Goal: Navigation & Orientation: Find specific page/section

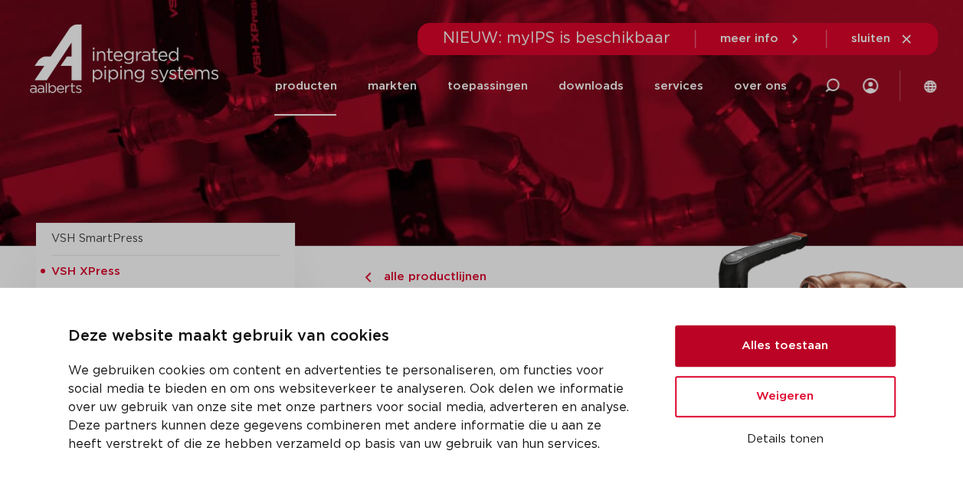
click at [740, 327] on button "Alles toestaan" at bounding box center [785, 346] width 221 height 41
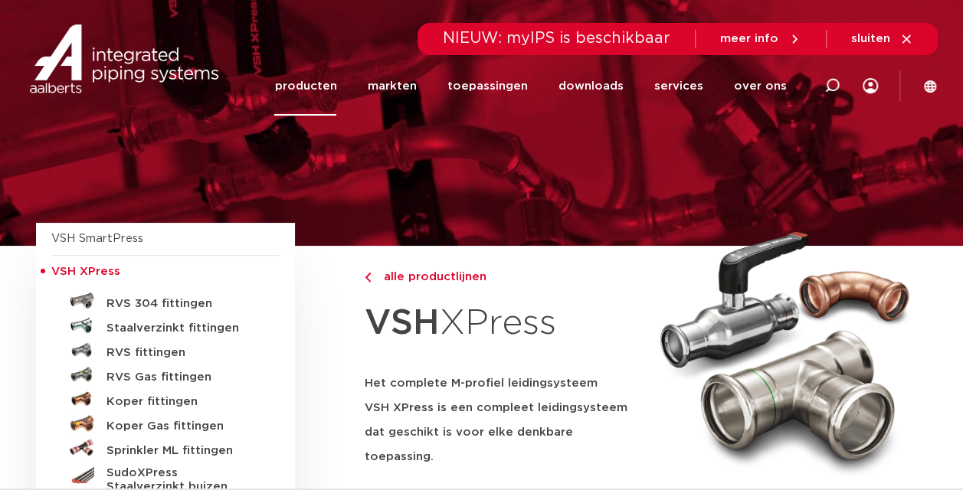
scroll to position [77, 0]
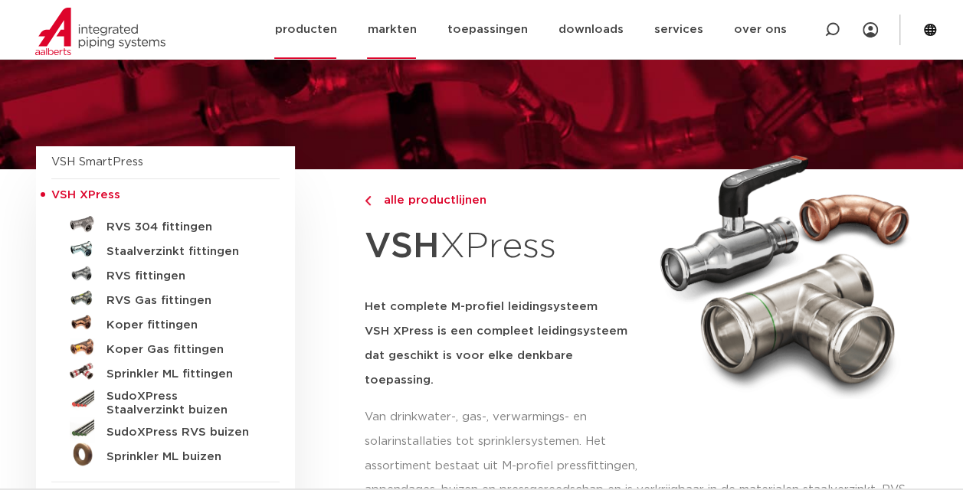
click at [405, 31] on link "markten" at bounding box center [391, 29] width 49 height 59
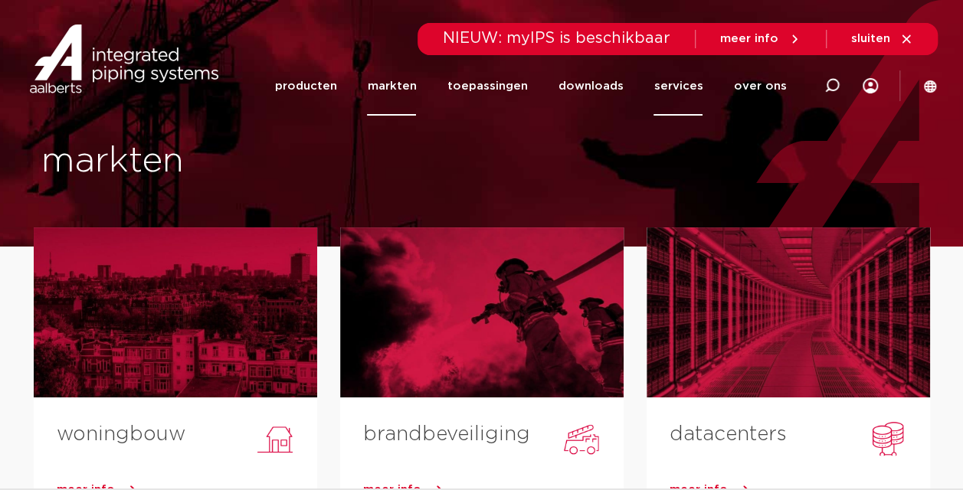
click at [671, 89] on link "services" at bounding box center [678, 86] width 49 height 59
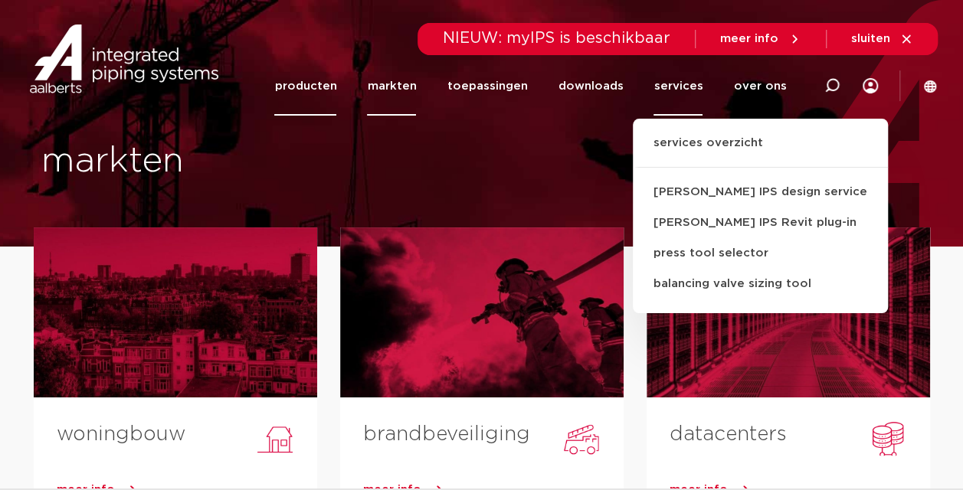
click at [316, 77] on link "producten" at bounding box center [305, 86] width 62 height 59
